Goal: Task Accomplishment & Management: Manage account settings

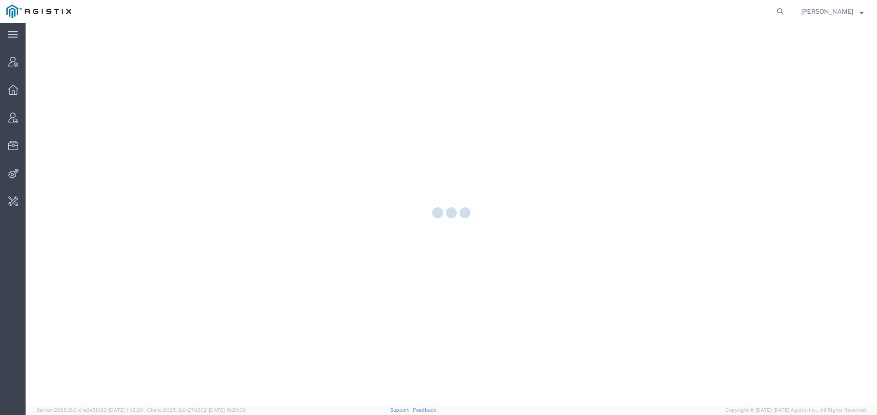
click at [783, 7] on form at bounding box center [781, 11] width 15 height 23
click at [782, 11] on icon at bounding box center [780, 11] width 13 height 13
type input "exelixis"
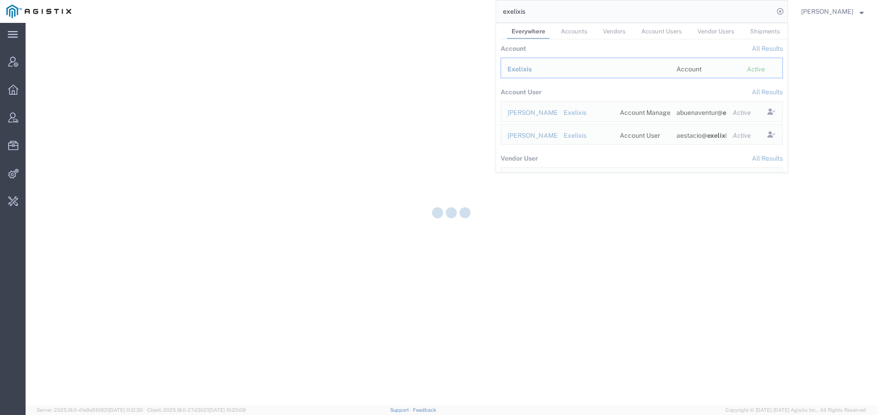
click at [526, 62] on div at bounding box center [452, 214] width 852 height 382
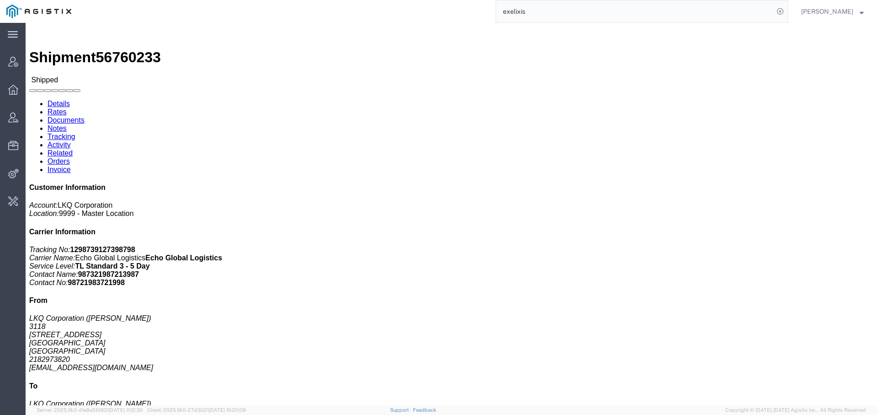
click at [532, 12] on input "exelixis" at bounding box center [635, 11] width 278 height 22
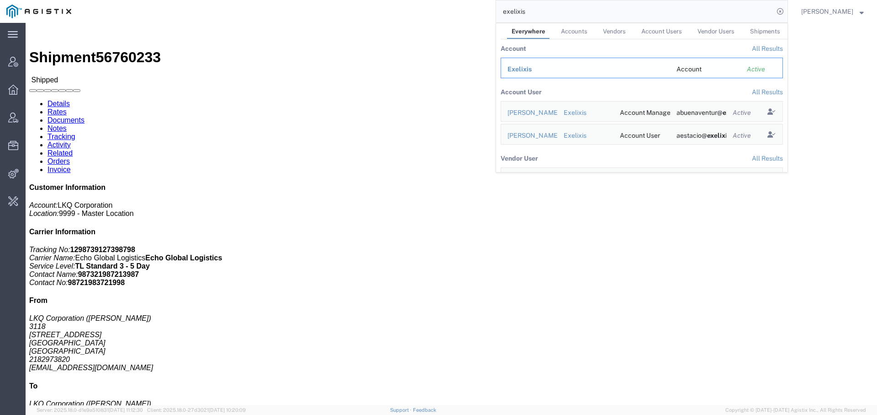
click at [516, 69] on span "Exelixis" at bounding box center [520, 68] width 24 height 7
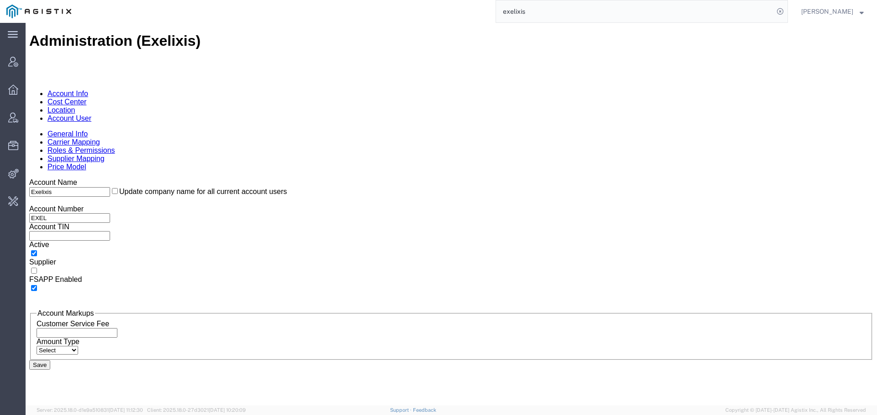
click at [100, 138] on link "Carrier Mapping" at bounding box center [74, 142] width 53 height 8
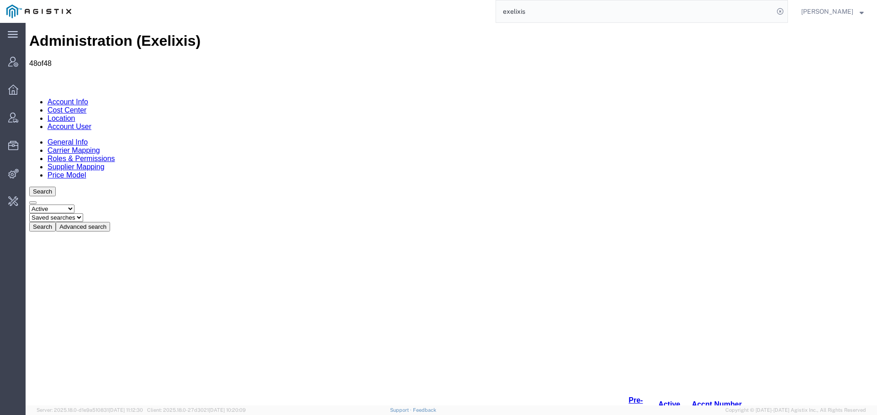
click at [64, 204] on select "Select status Active All Inactive" at bounding box center [51, 208] width 45 height 9
select select "ALL"
click at [29, 204] on select "Select status Active All Inactive" at bounding box center [51, 208] width 45 height 9
click at [56, 222] on button "Search" at bounding box center [42, 227] width 27 height 10
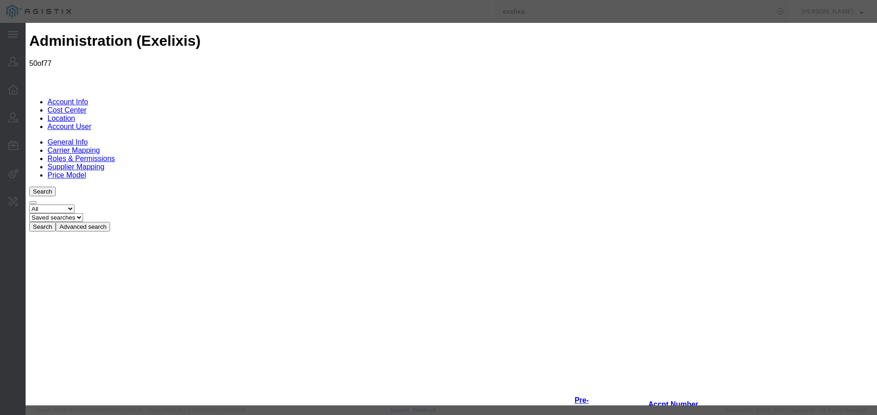
checkbox input "true"
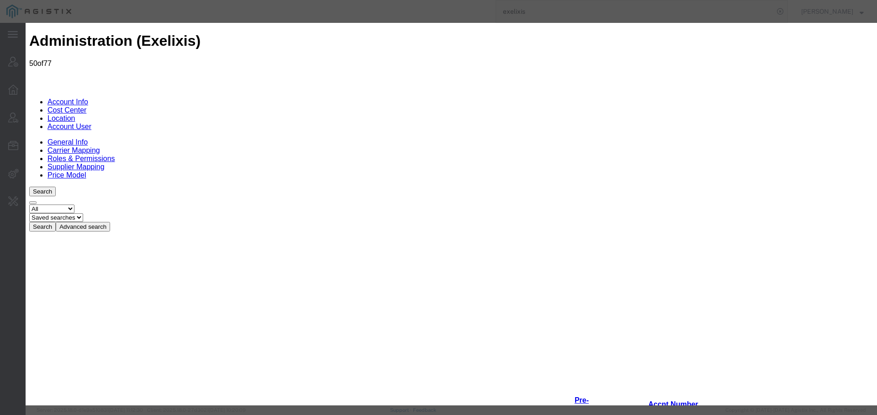
drag, startPoint x: 680, startPoint y: 245, endPoint x: 680, endPoint y: 319, distance: 74.0
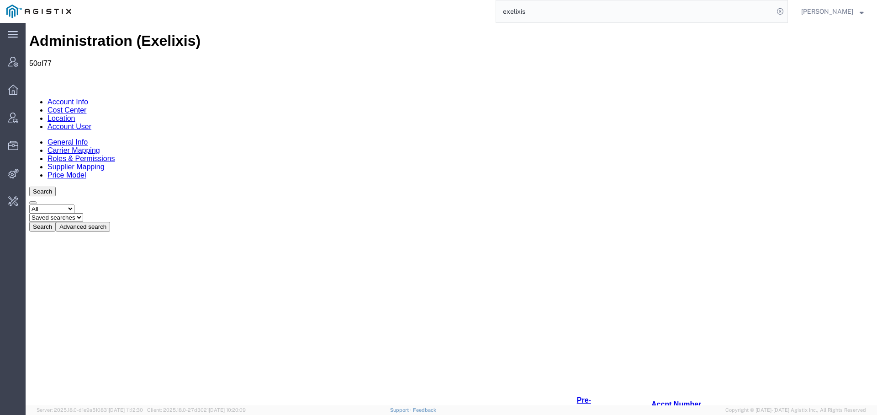
click at [91, 122] on link "Account User" at bounding box center [70, 126] width 44 height 8
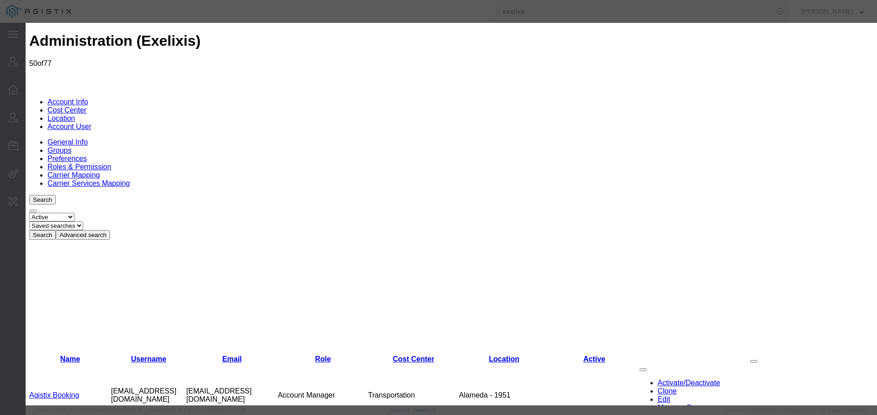
select select "COSTCENTER"
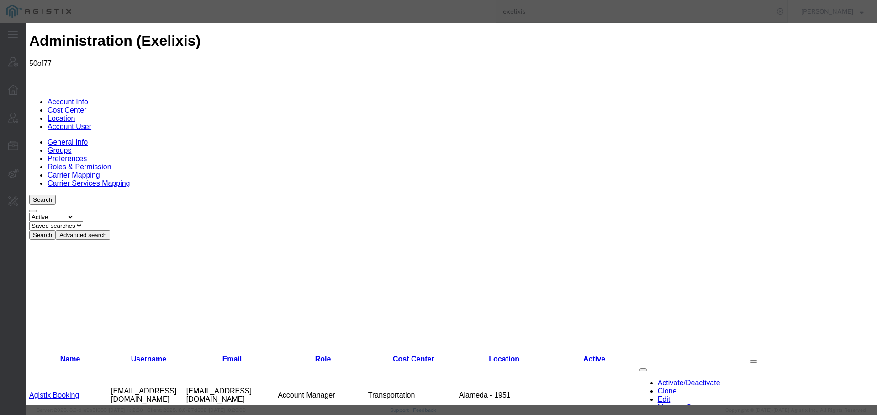
checkbox input "true"
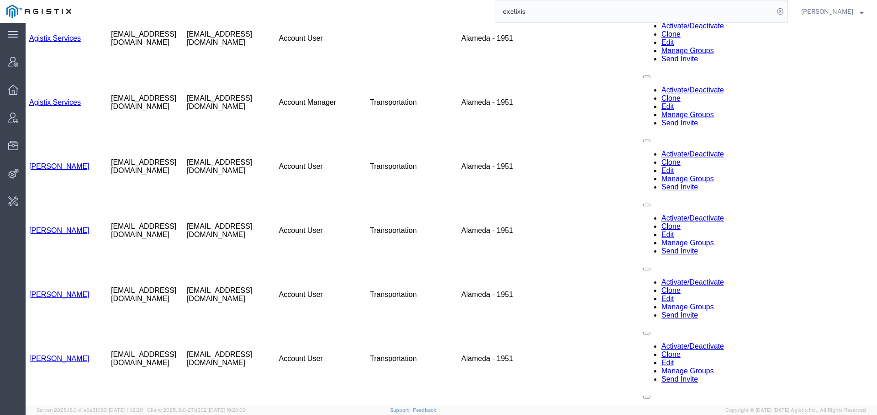
scroll to position [86, 0]
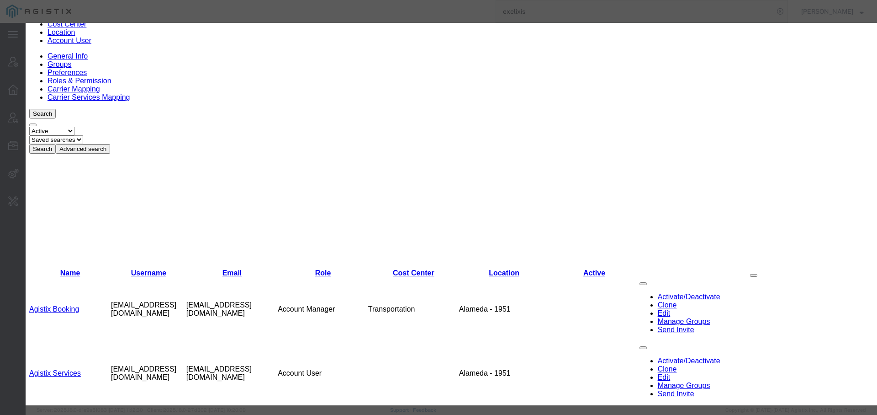
select select "COSTCENTER"
